Goal: Information Seeking & Learning: Learn about a topic

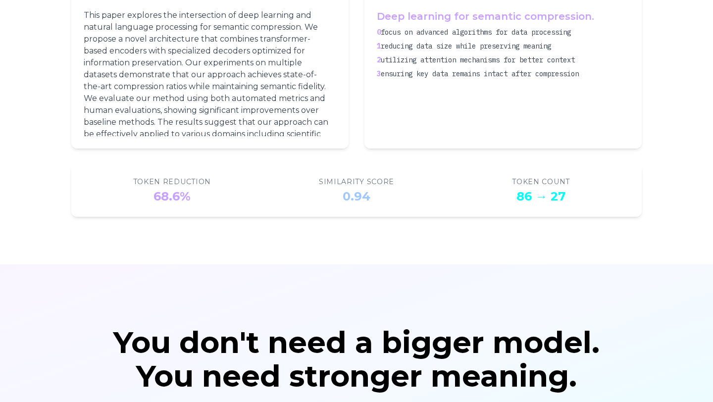
scroll to position [1677, 0]
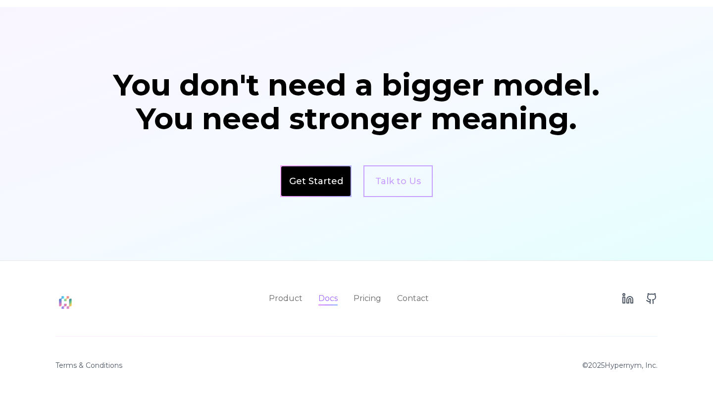
click at [329, 298] on link "Docs" at bounding box center [327, 299] width 19 height 12
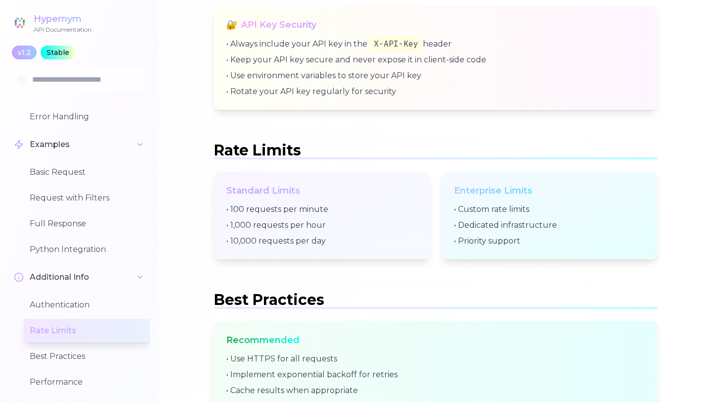
scroll to position [3389, 0]
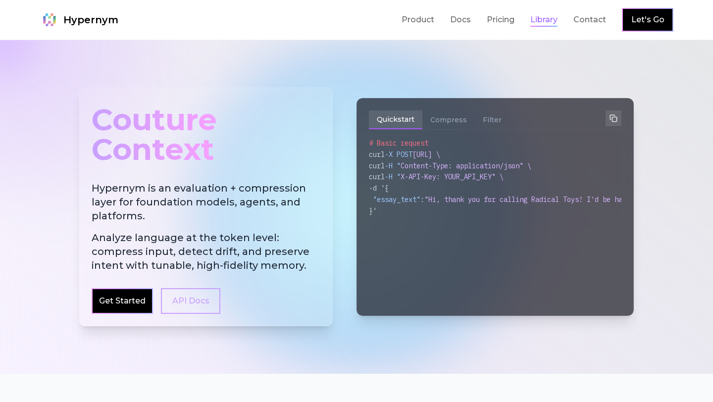
click at [549, 25] on link "Library" at bounding box center [543, 20] width 27 height 12
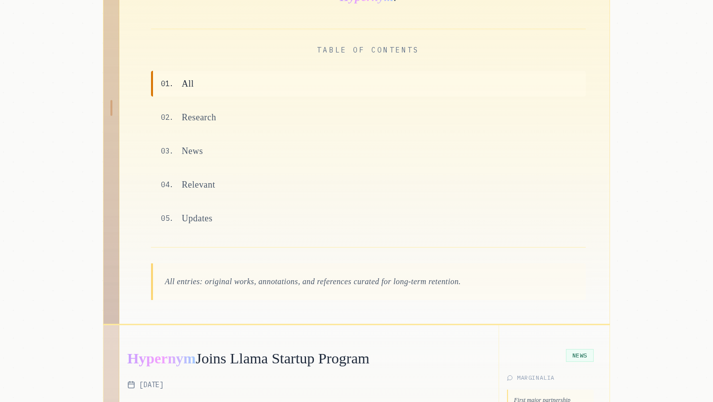
scroll to position [201, 0]
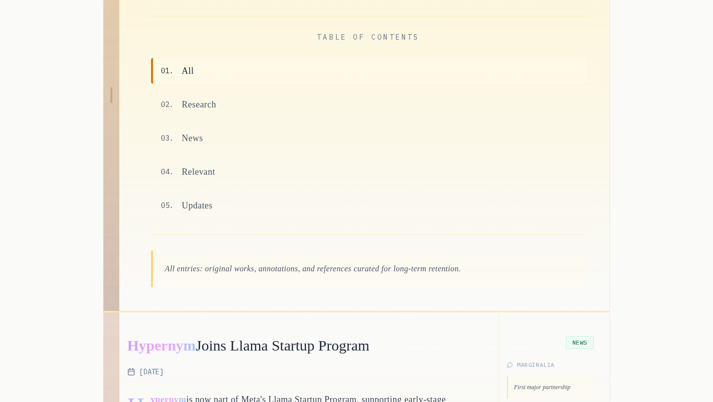
click at [406, 122] on div "01 . All 02 . Research 03 . News 04 . Relevant 05 . Updates" at bounding box center [368, 138] width 435 height 160
click at [200, 107] on span "Research" at bounding box center [199, 105] width 35 height 14
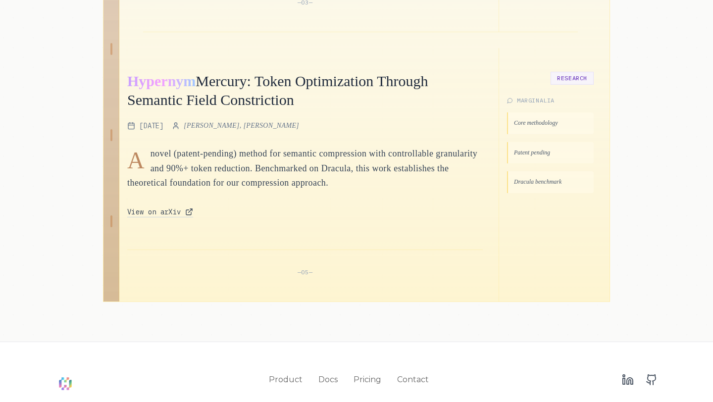
scroll to position [712, 0]
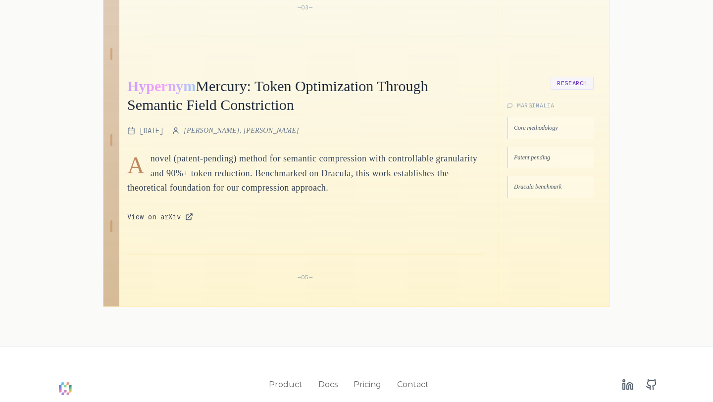
click at [154, 224] on div "Hypernym Mercury: Token Optimization Through Semantic Field Constriction [DATE]…" at bounding box center [312, 179] width 371 height 253
click at [153, 220] on span "View on arXiv" at bounding box center [154, 217] width 54 height 10
